Goal: Participate in discussion: Engage in conversation with other users on a specific topic

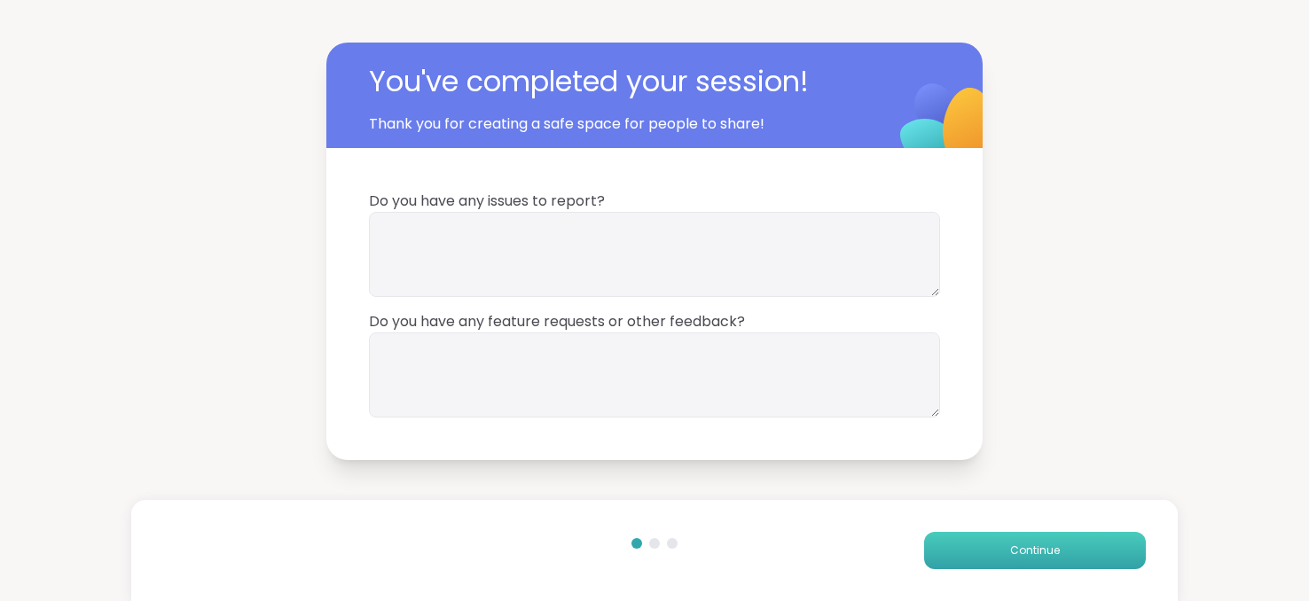
click at [1010, 543] on span "Continue" at bounding box center [1035, 551] width 50 height 16
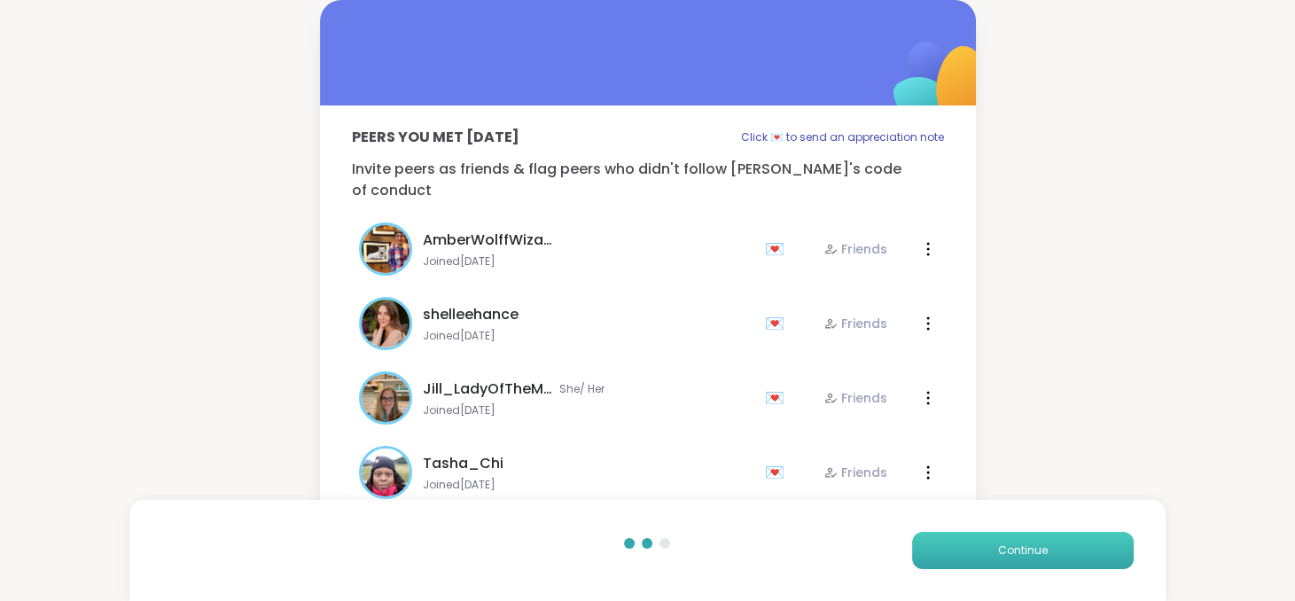
click at [1005, 543] on span "Continue" at bounding box center [1023, 551] width 50 height 16
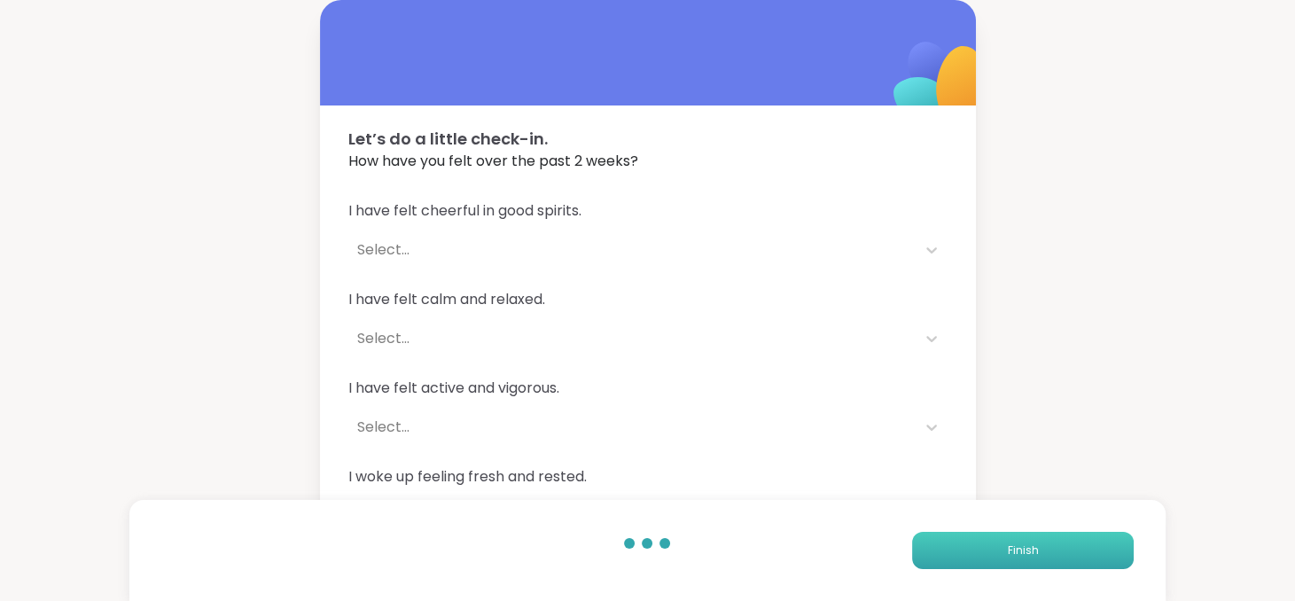
click at [1005, 543] on button "Finish" at bounding box center [1023, 550] width 222 height 37
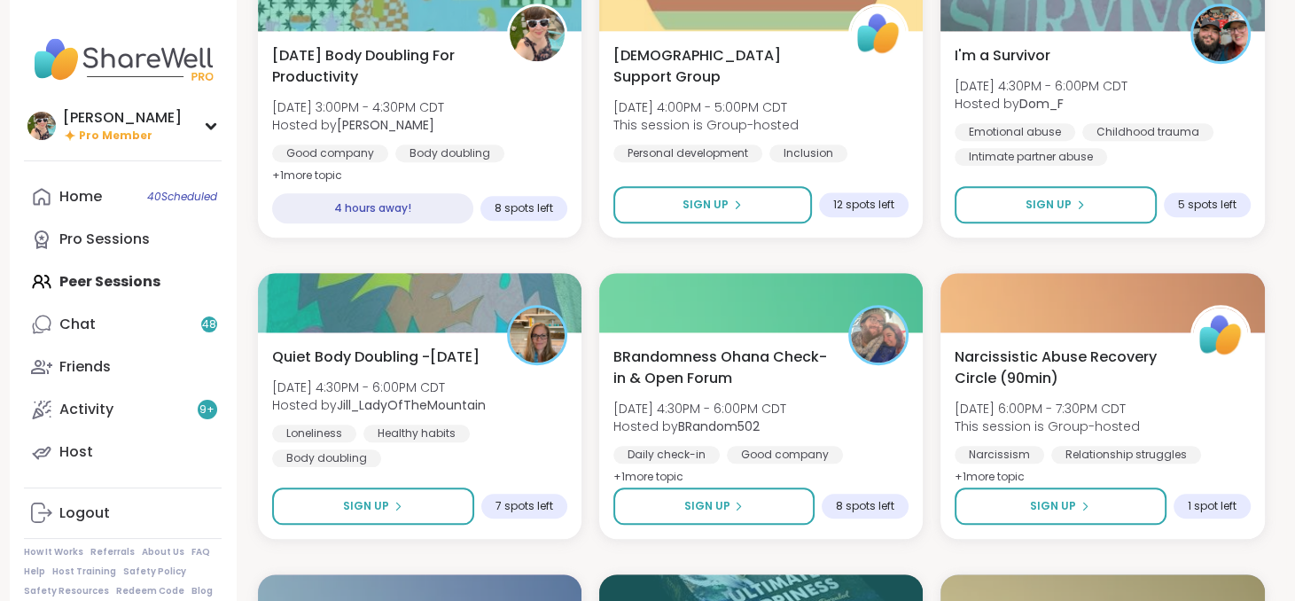
scroll to position [1788, 0]
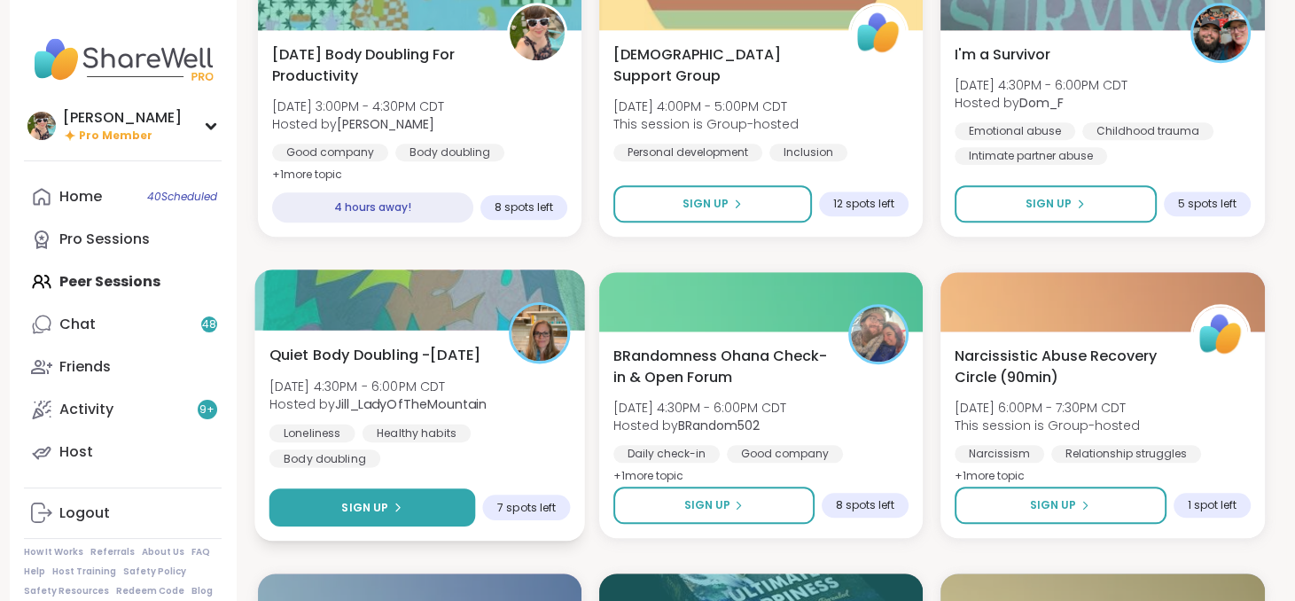
click at [384, 517] on button "Sign Up" at bounding box center [372, 508] width 207 height 38
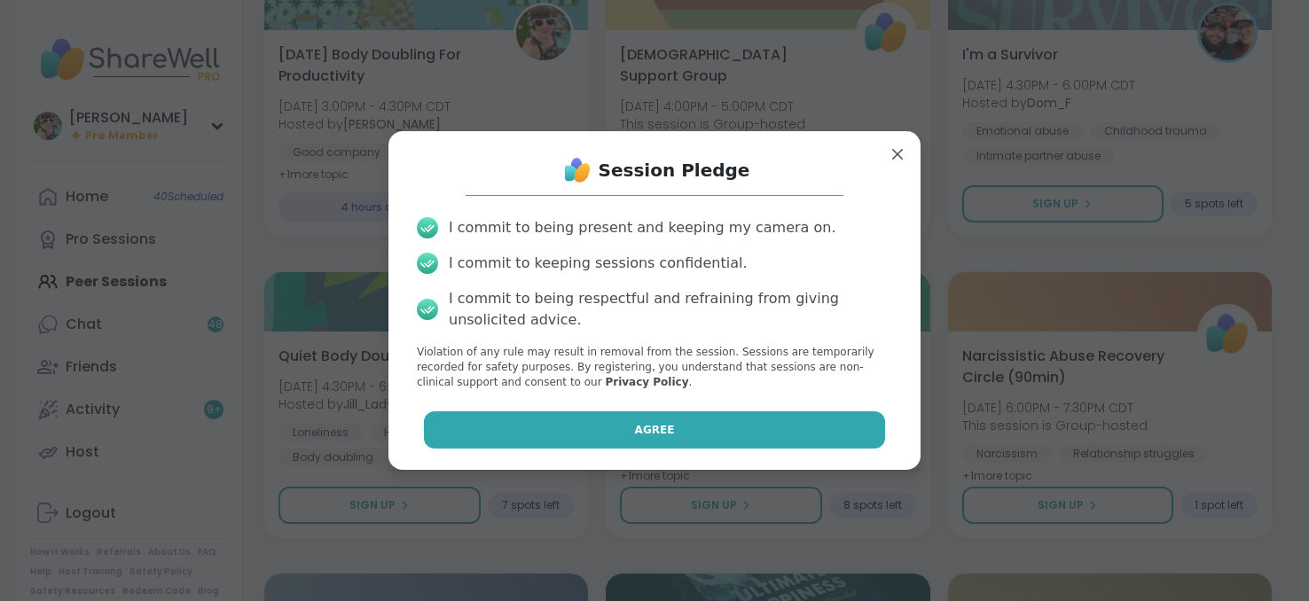
click at [537, 424] on button "Agree" at bounding box center [655, 429] width 462 height 37
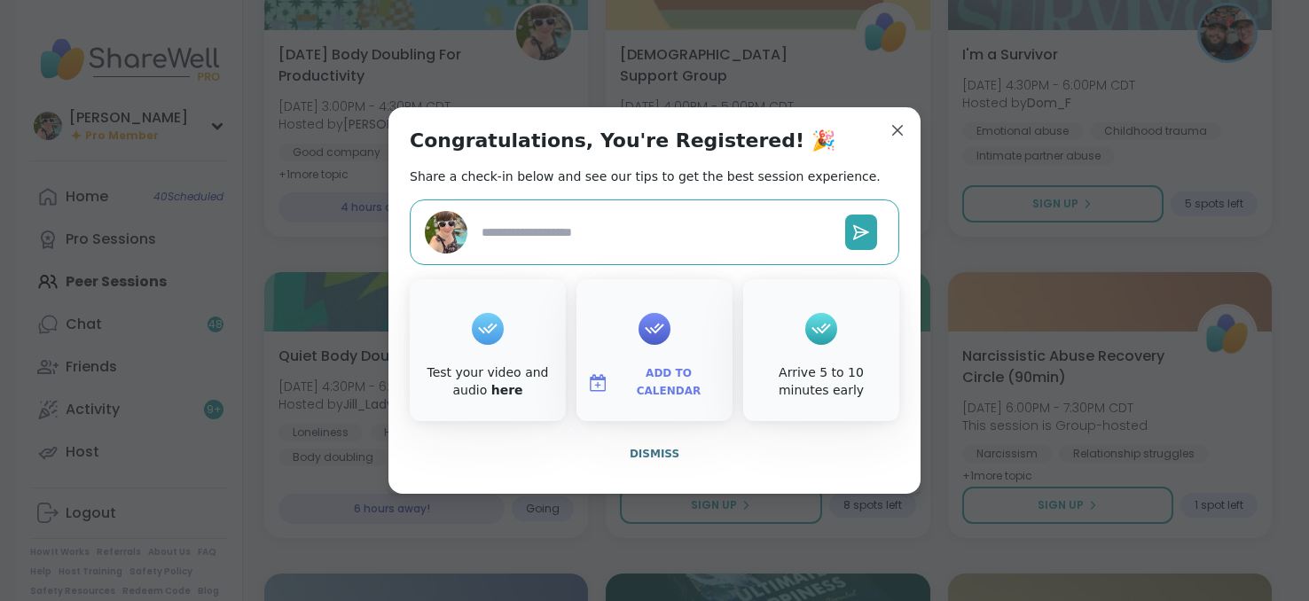
type textarea "*"
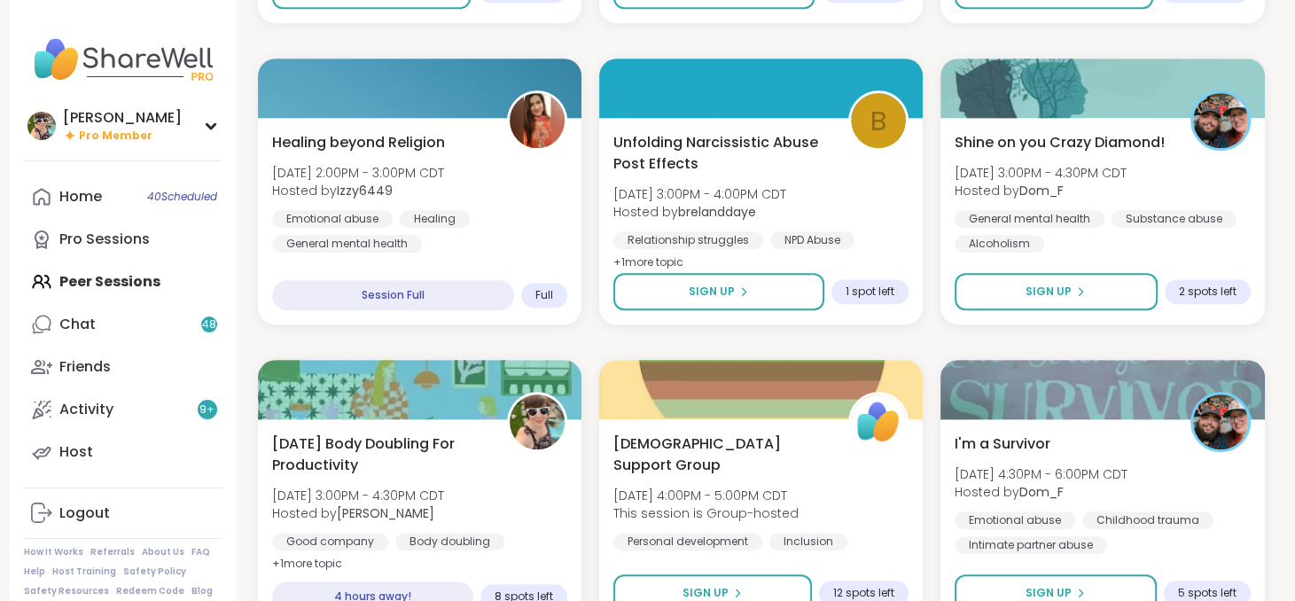
scroll to position [1395, 0]
